Goal: Task Accomplishment & Management: Complete application form

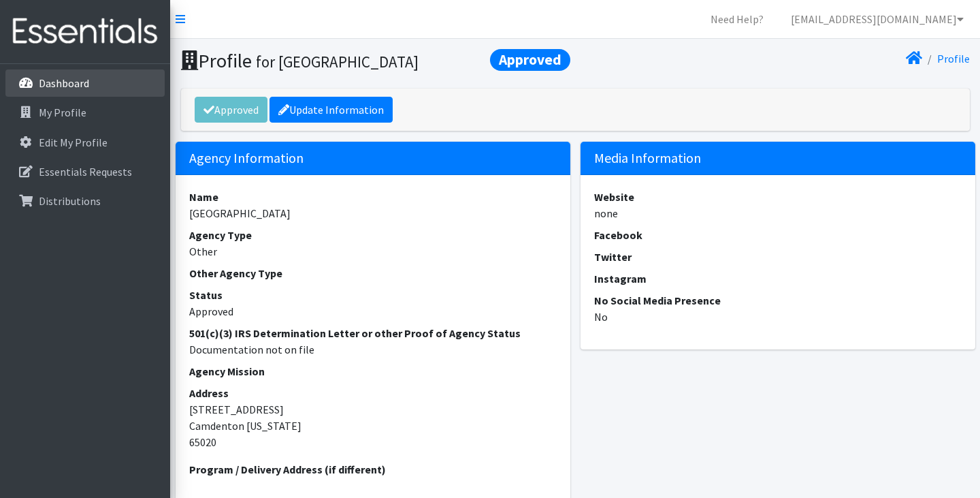
click at [81, 87] on p "Dashboard" at bounding box center [64, 83] width 50 height 14
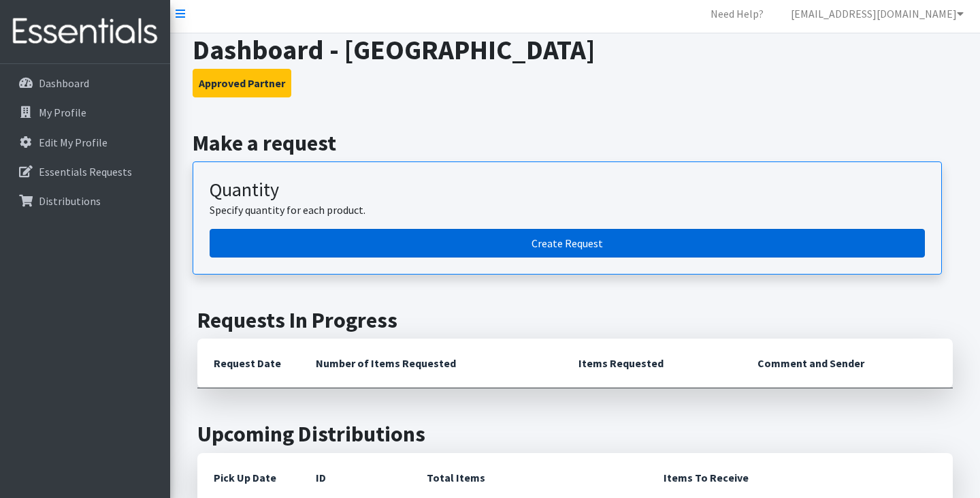
scroll to position [7, 0]
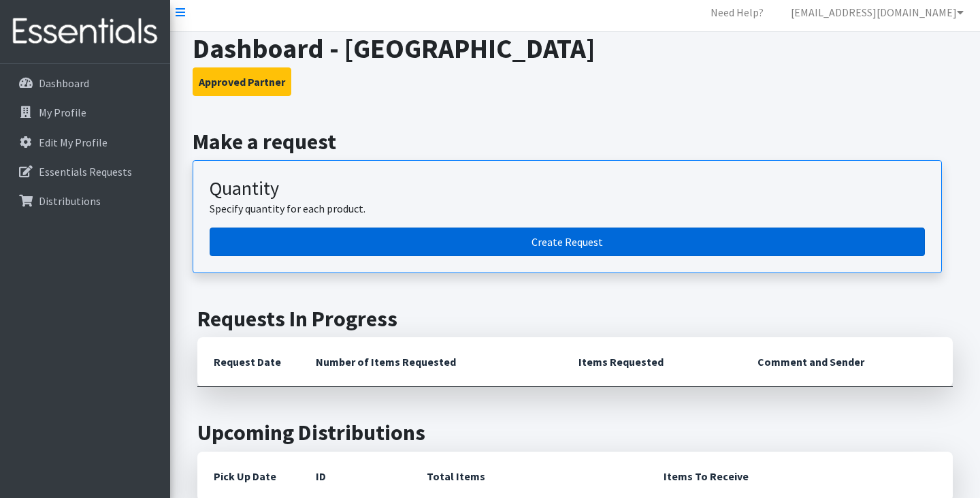
click at [435, 242] on link "Create Request" at bounding box center [568, 241] width 716 height 29
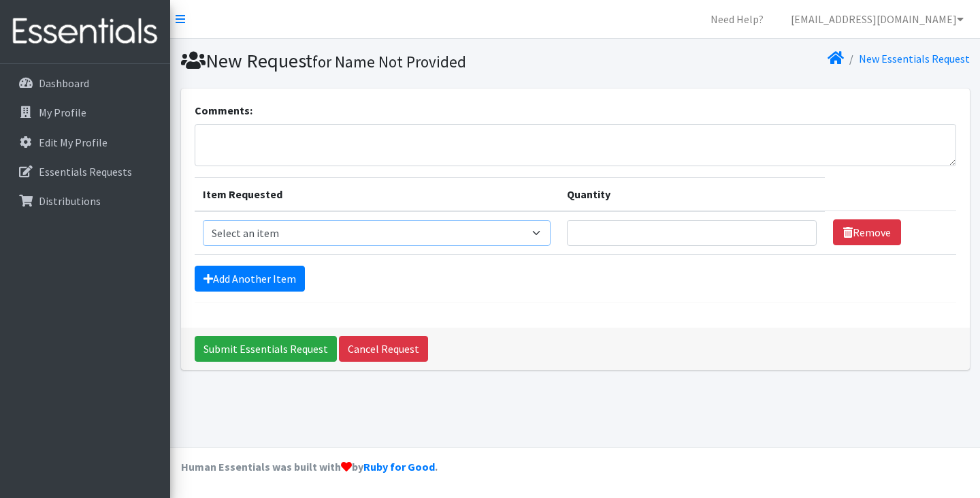
click at [281, 231] on select "Select an item Mixed Kit Pad Kit Reusable Period Underwear - Adult Medium Reusa…" at bounding box center [377, 233] width 348 height 26
select select "14446"
click at [203, 220] on select "Select an item Mixed Kit Pad Kit Reusable Period Underwear - Adult Medium Reusa…" at bounding box center [377, 233] width 348 height 26
click at [691, 245] on input "Quantity" at bounding box center [692, 233] width 250 height 26
click at [805, 230] on input "1" at bounding box center [692, 233] width 250 height 26
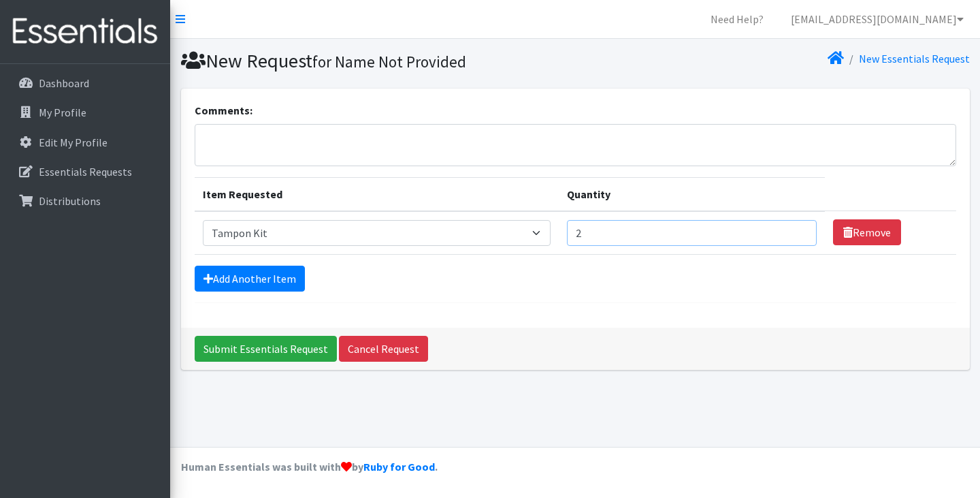
click at [805, 230] on input "2" at bounding box center [692, 233] width 250 height 26
click at [805, 230] on input "3" at bounding box center [692, 233] width 250 height 26
type input "4"
click at [805, 230] on input "4" at bounding box center [692, 233] width 250 height 26
click at [257, 347] on input "Submit Essentials Request" at bounding box center [266, 349] width 142 height 26
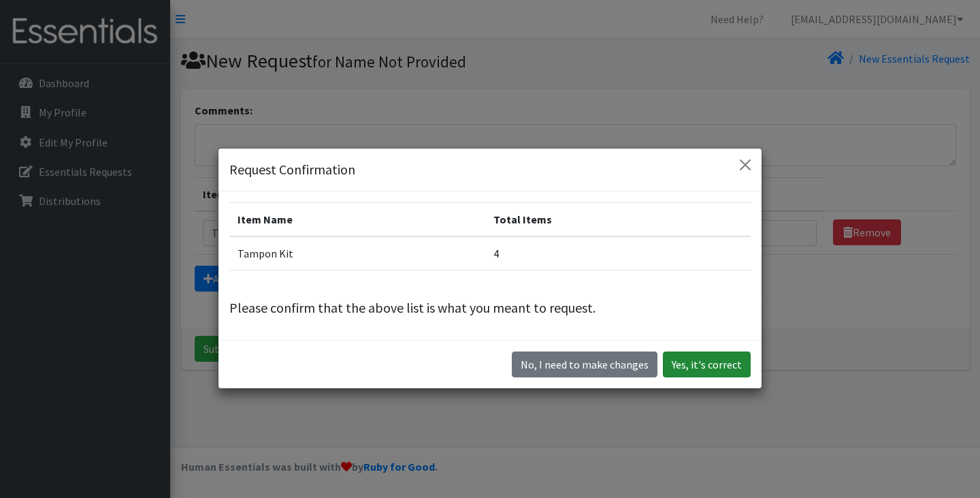
click at [726, 362] on button "Yes, it's correct" at bounding box center [707, 364] width 88 height 26
